Goal: Entertainment & Leisure: Consume media (video, audio)

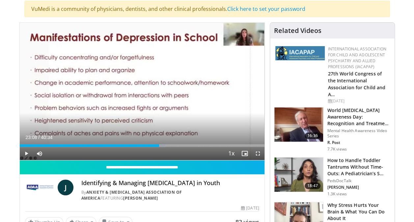
click at [27, 153] on span "Video Player" at bounding box center [26, 153] width 13 height 13
click at [26, 153] on span "Video Player" at bounding box center [26, 153] width 13 height 13
click at [26, 152] on span "Video Player" at bounding box center [26, 153] width 13 height 13
click at [26, 153] on span "Video Player" at bounding box center [26, 153] width 13 height 13
click at [26, 152] on span "Video Player" at bounding box center [26, 153] width 13 height 13
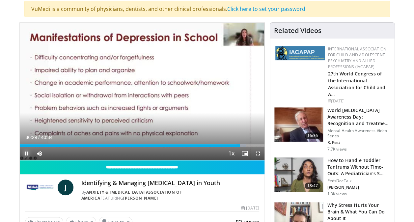
click at [27, 154] on span "Video Player" at bounding box center [26, 153] width 13 height 13
click at [26, 154] on span "Video Player" at bounding box center [26, 153] width 13 height 13
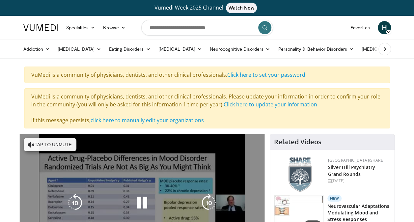
click at [30, 143] on icon "Video Player" at bounding box center [31, 144] width 7 height 7
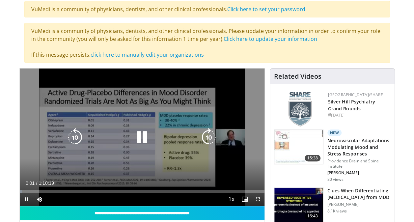
scroll to position [66, 0]
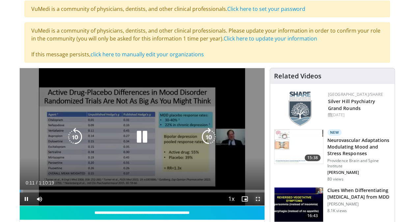
drag, startPoint x: 257, startPoint y: 198, endPoint x: 258, endPoint y: 223, distance: 24.4
click at [257, 198] on span "Video Player" at bounding box center [258, 199] width 13 height 13
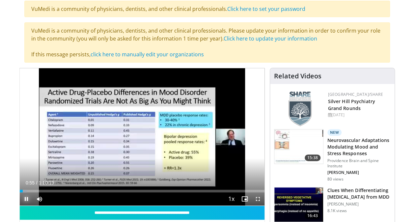
click at [26, 198] on span "Video Player" at bounding box center [26, 199] width 13 height 13
